Goal: Task Accomplishment & Management: Manage account settings

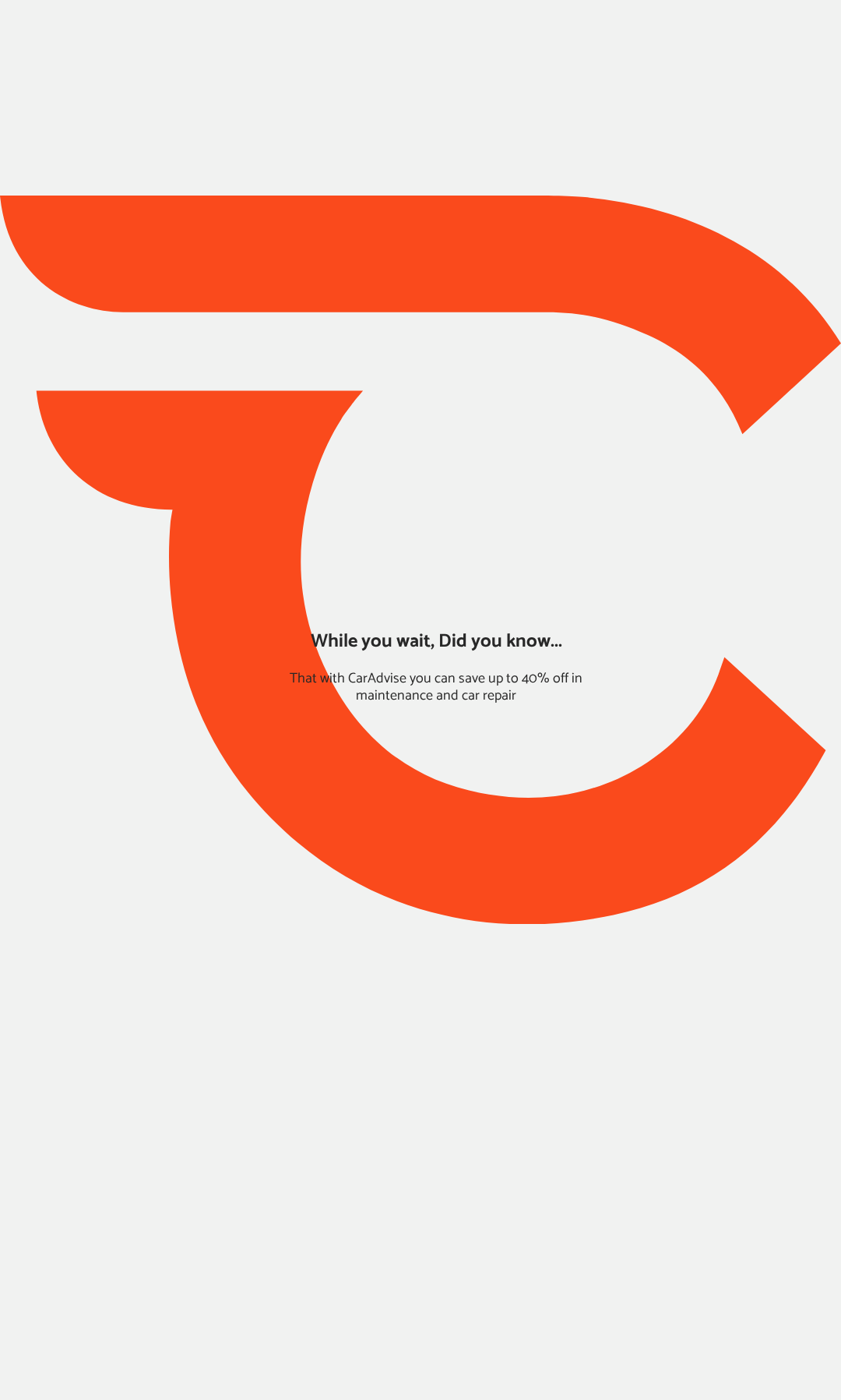
type input "*****"
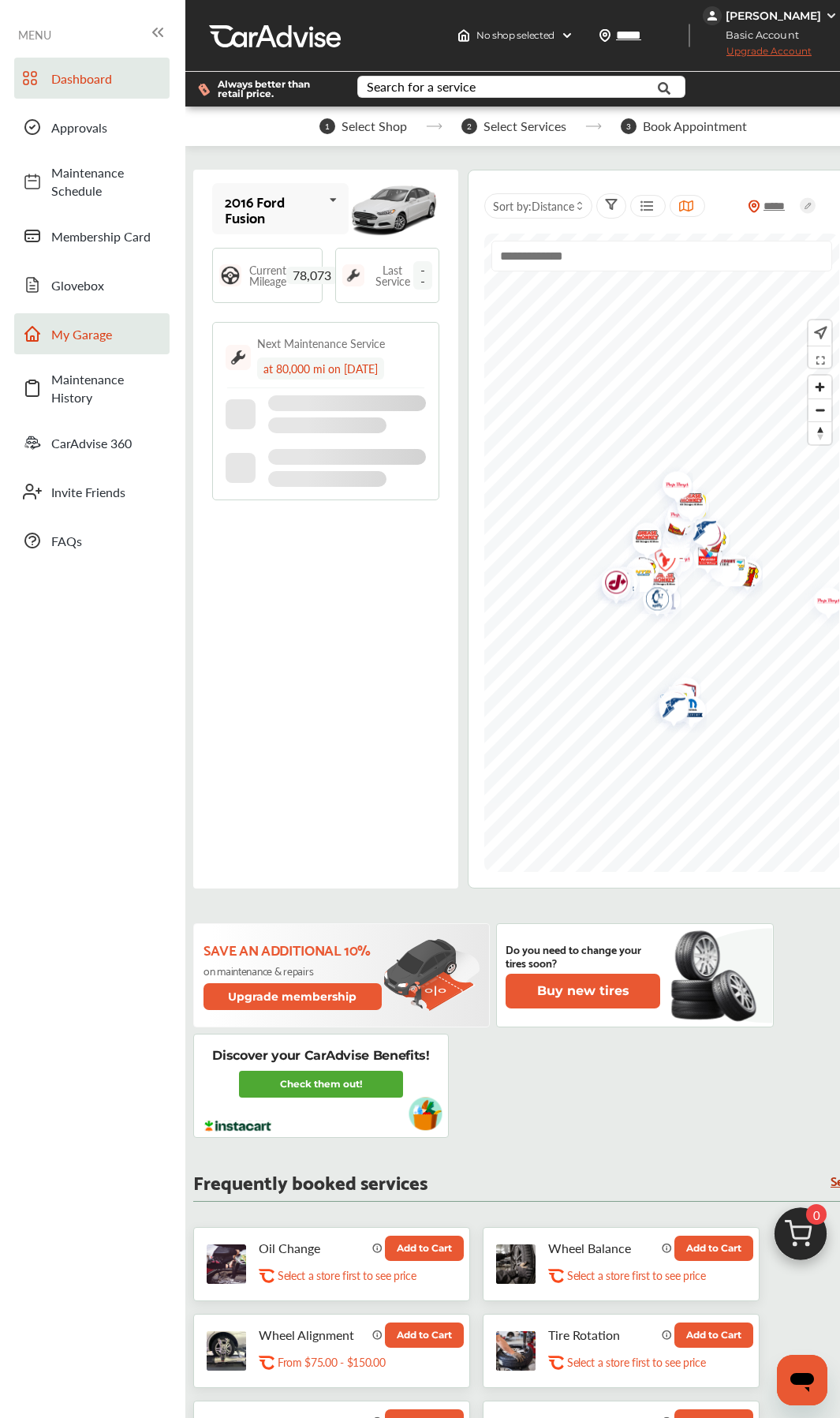
click at [73, 346] on link "My Garage" at bounding box center [92, 333] width 156 height 41
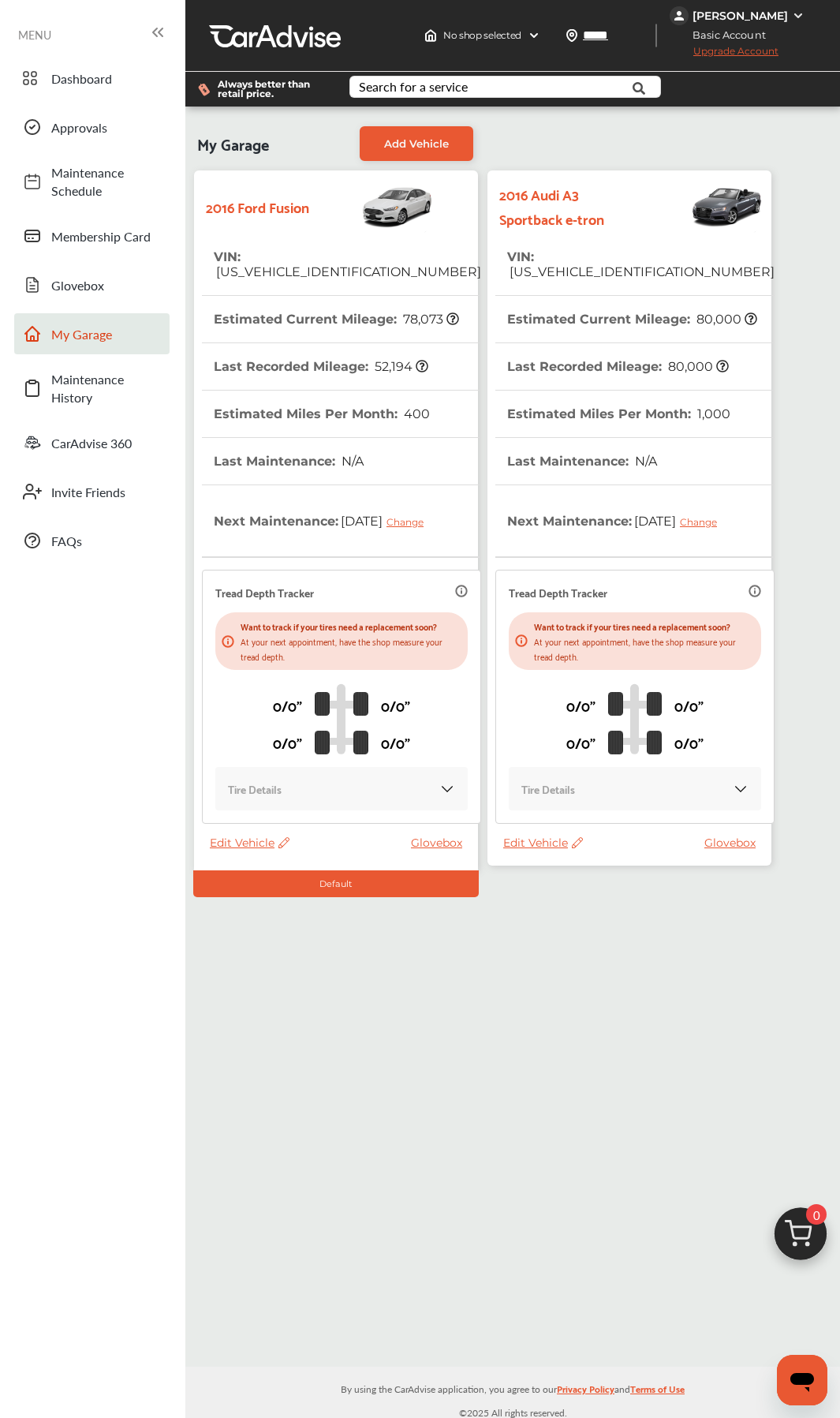
click at [564, 391] on th "Estimated Miles Per Month : 1,000" at bounding box center [619, 413] width 223 height 46
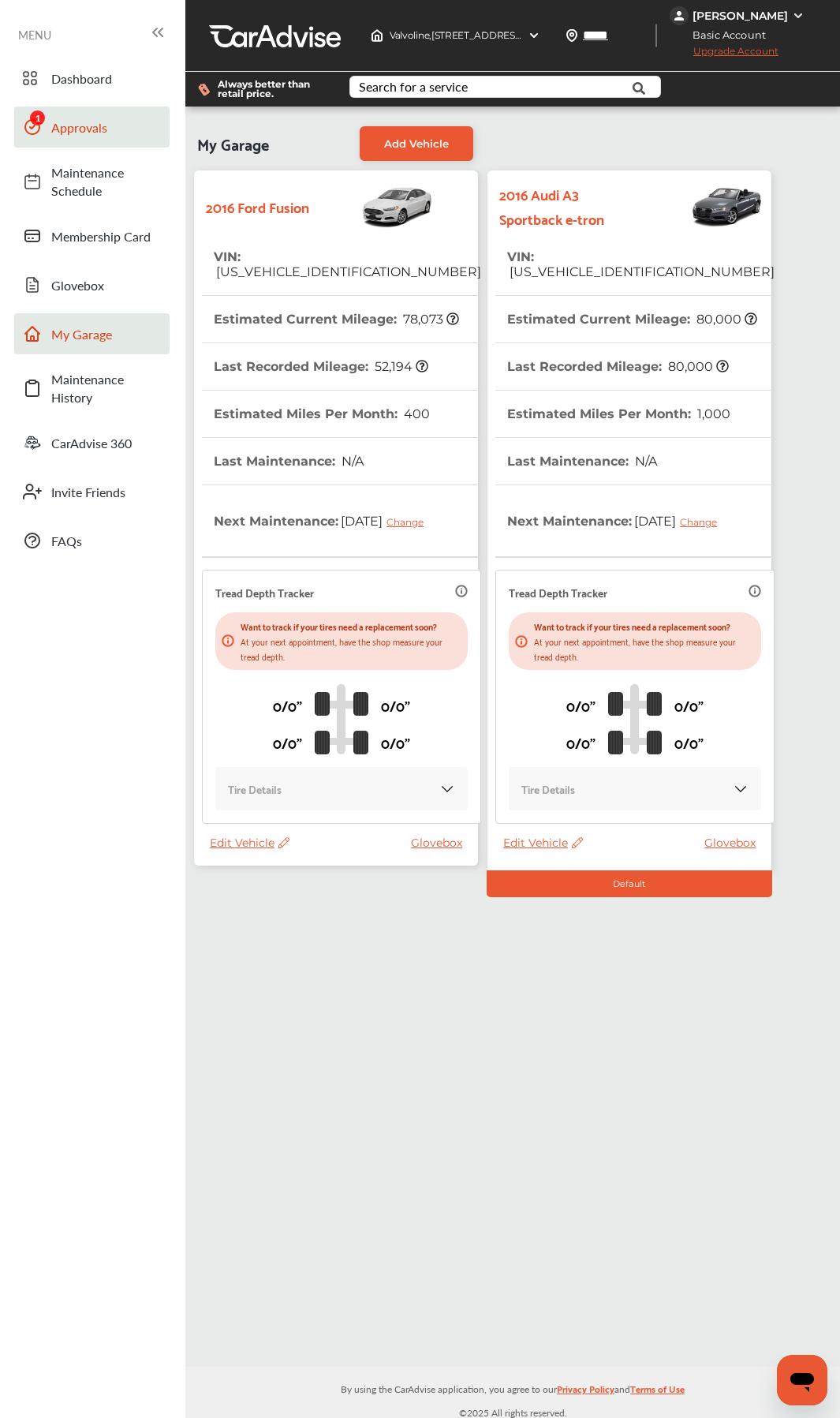
click at [64, 129] on span "Approvals" at bounding box center [106, 127] width 110 height 18
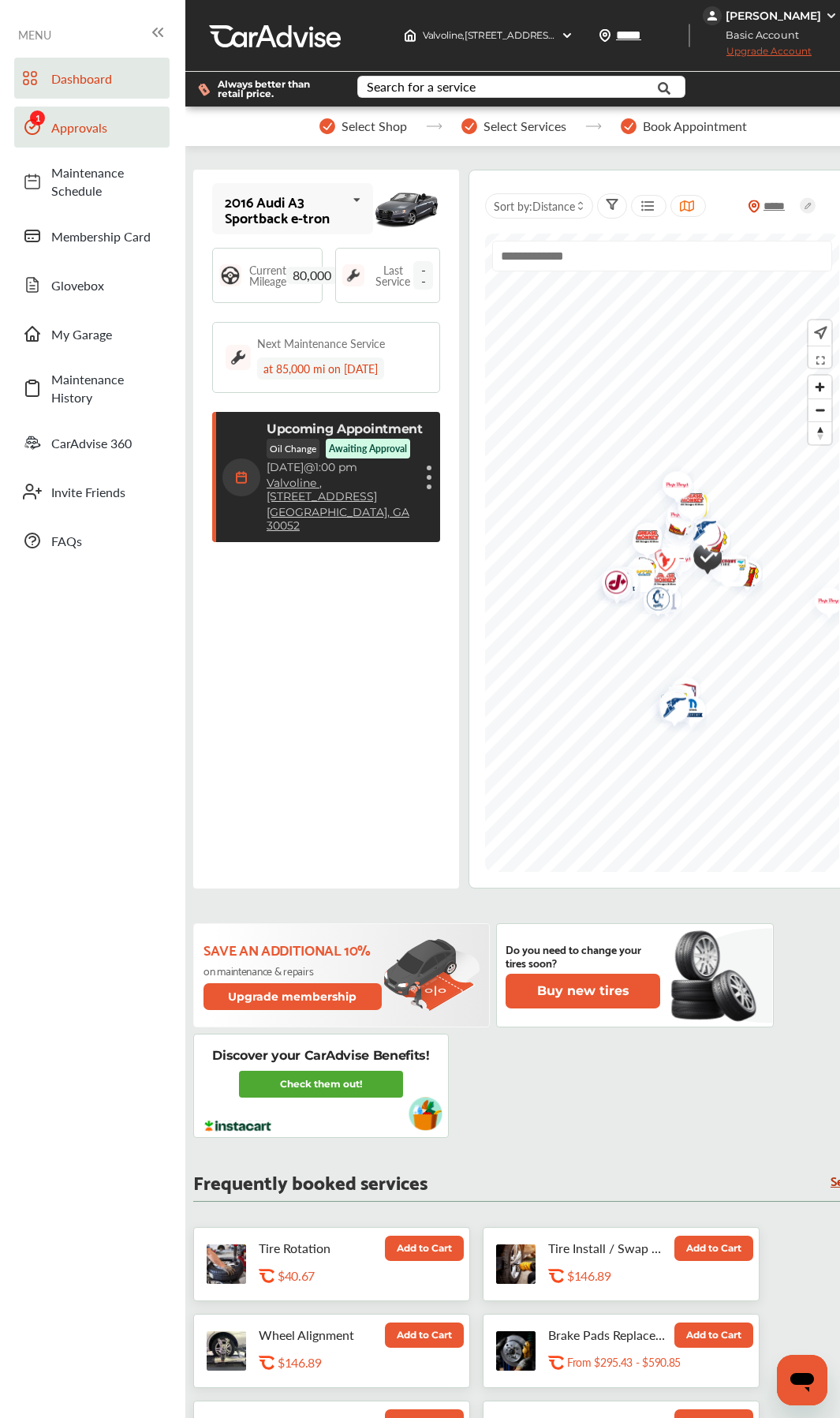
click at [70, 139] on link "Approvals" at bounding box center [92, 126] width 156 height 41
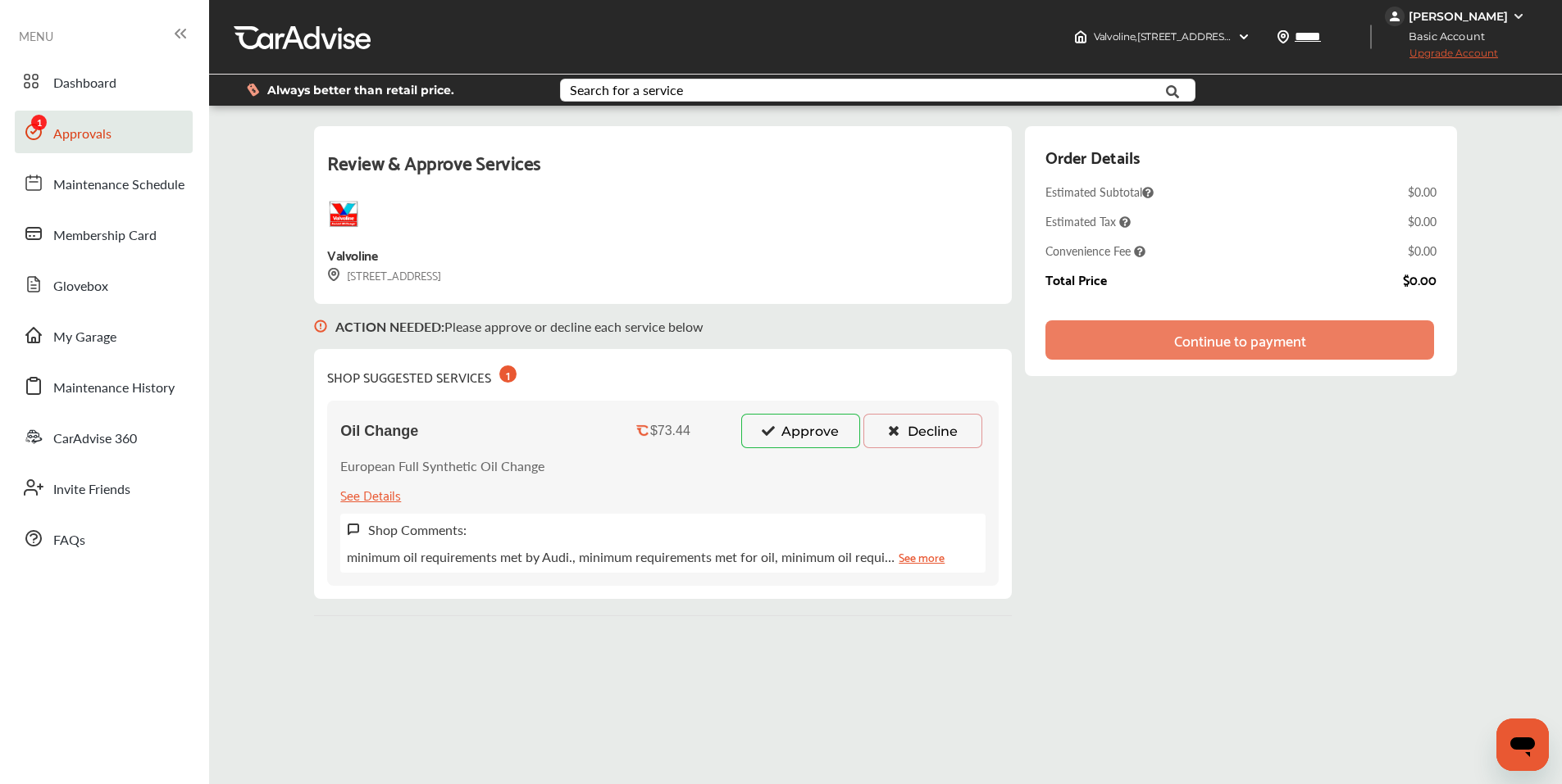
drag, startPoint x: 773, startPoint y: 435, endPoint x: 794, endPoint y: 439, distance: 21.4
click at [770, 436] on icon at bounding box center [768, 430] width 15 height 12
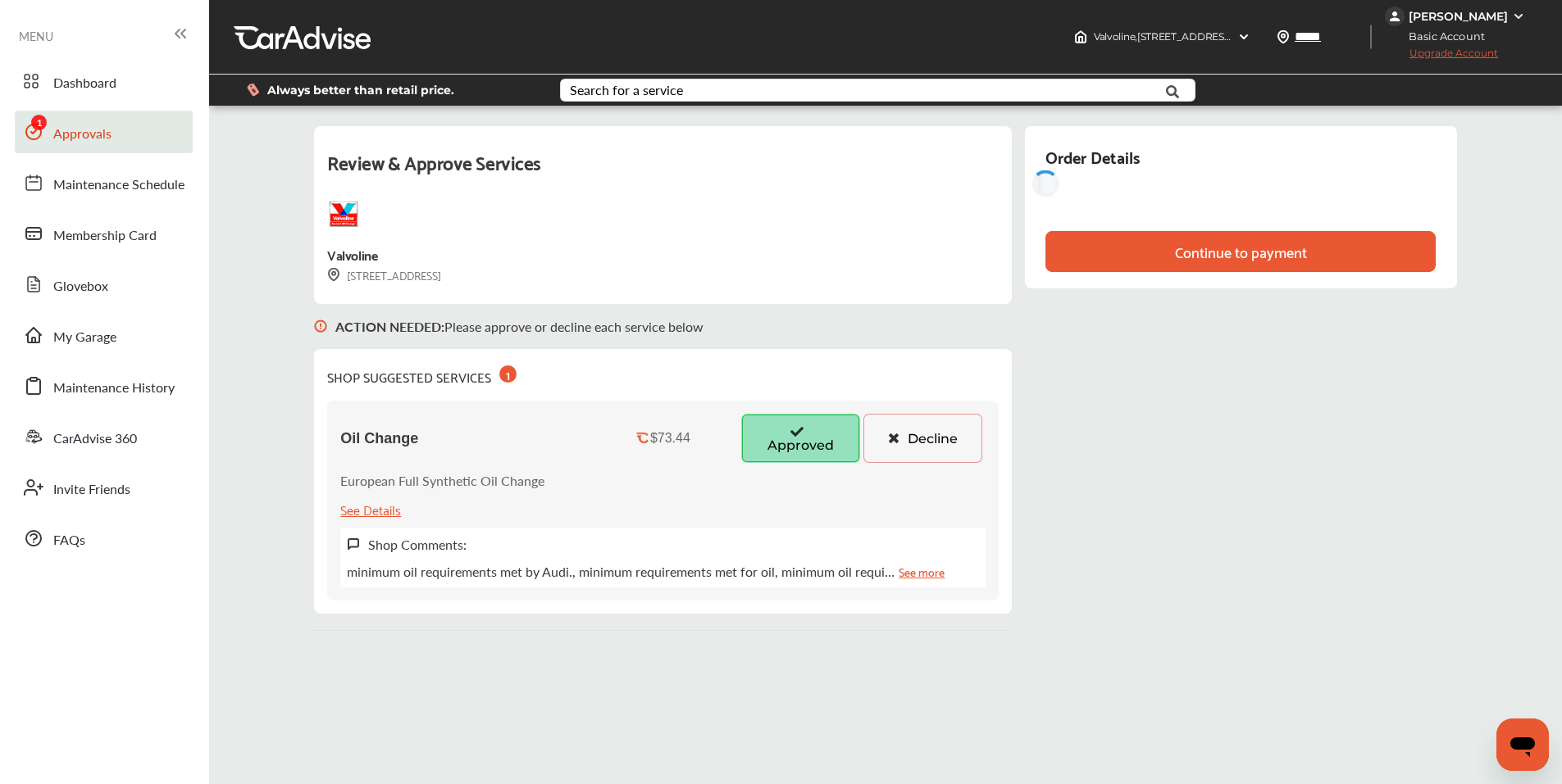
click at [855, 339] on div "Review & Approve Services [GEOGRAPHIC_DATA] [STREET_ADDRESS] ACTION NEEDED : Pl…" at bounding box center [885, 378] width 1142 height 504
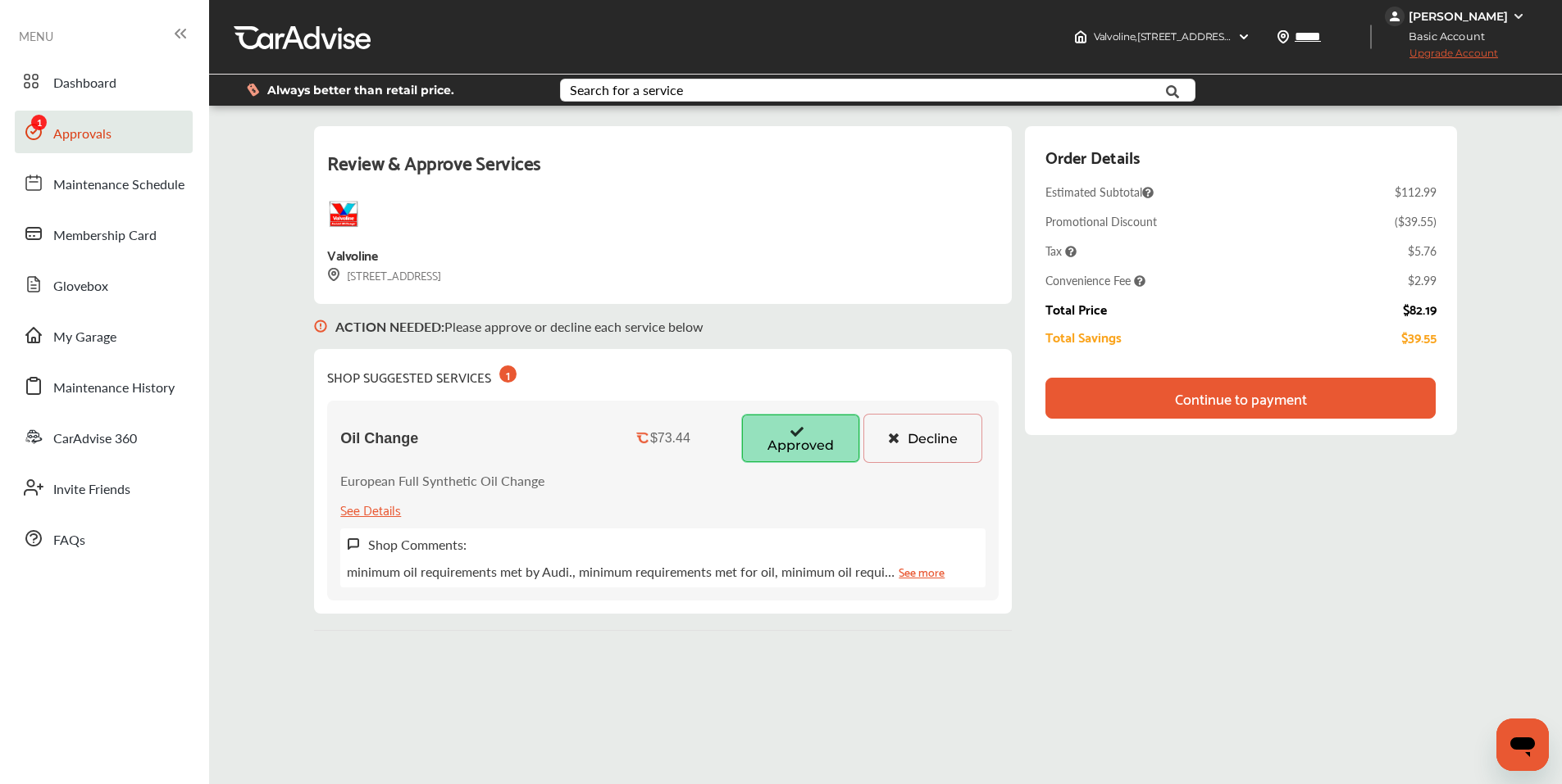
click at [855, 396] on div "Continue to payment" at bounding box center [1241, 397] width 132 height 16
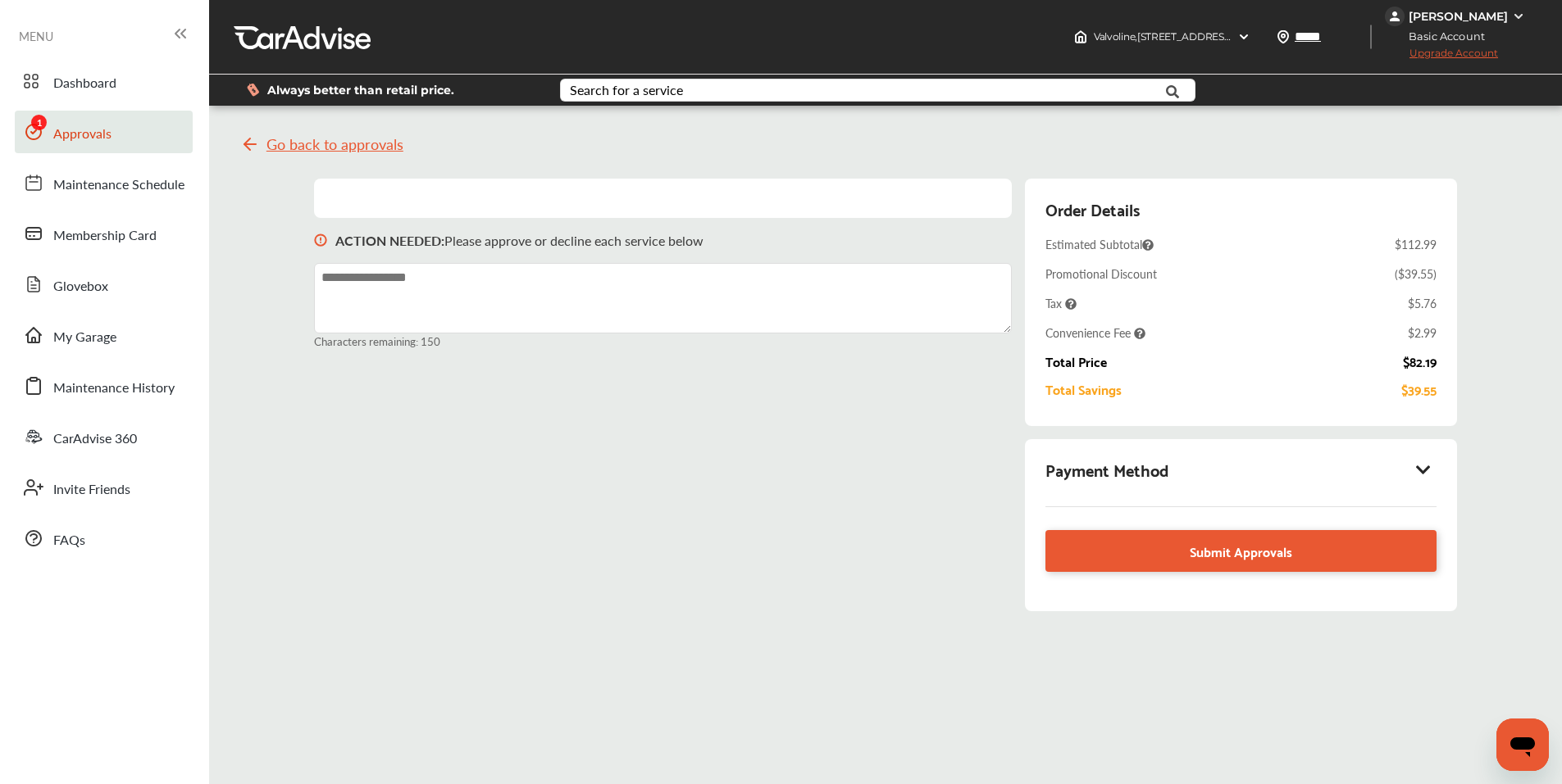
click at [855, 479] on div "Payment Method" at bounding box center [1240, 469] width 390 height 28
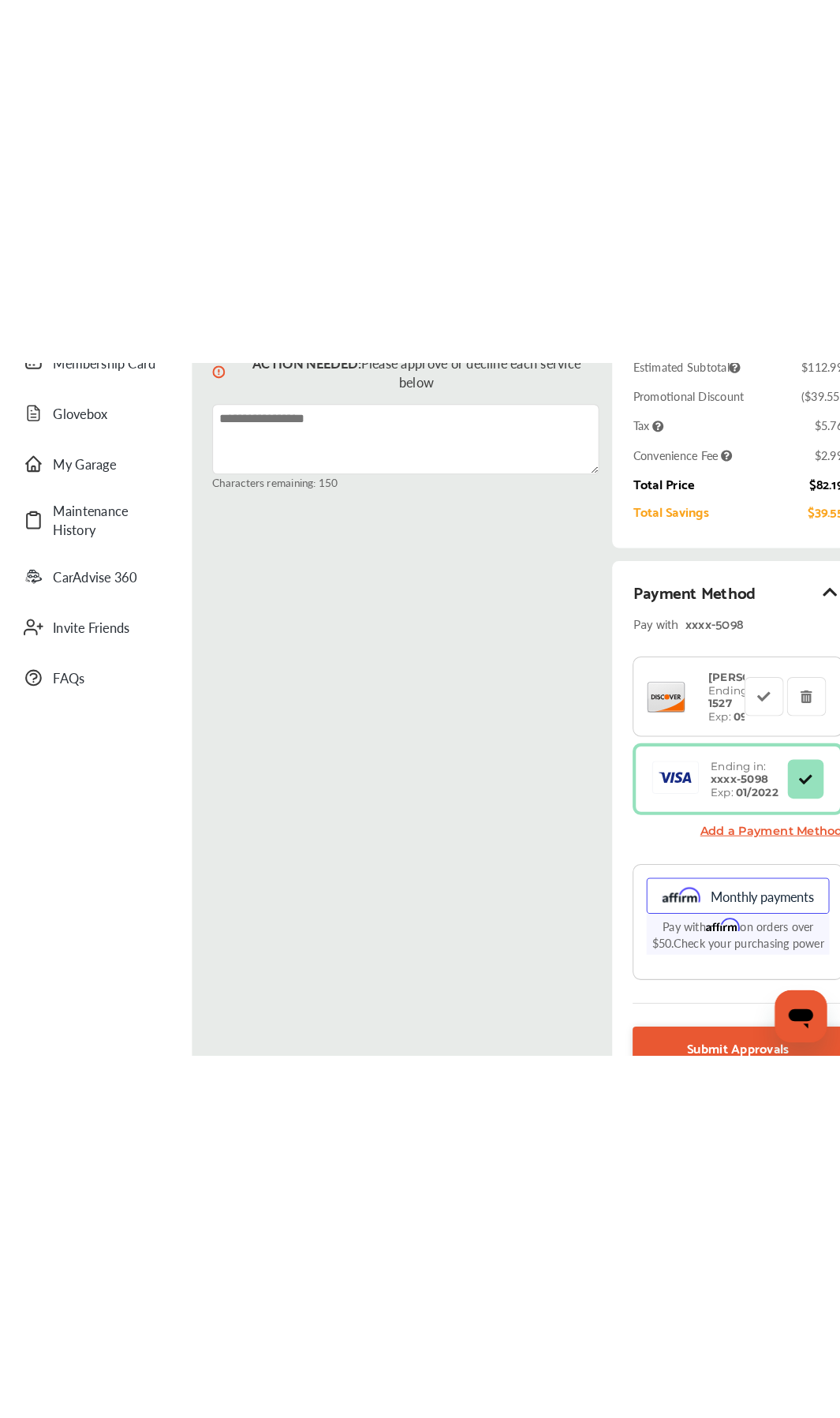
scroll to position [222, 0]
